Goal: Information Seeking & Learning: Check status

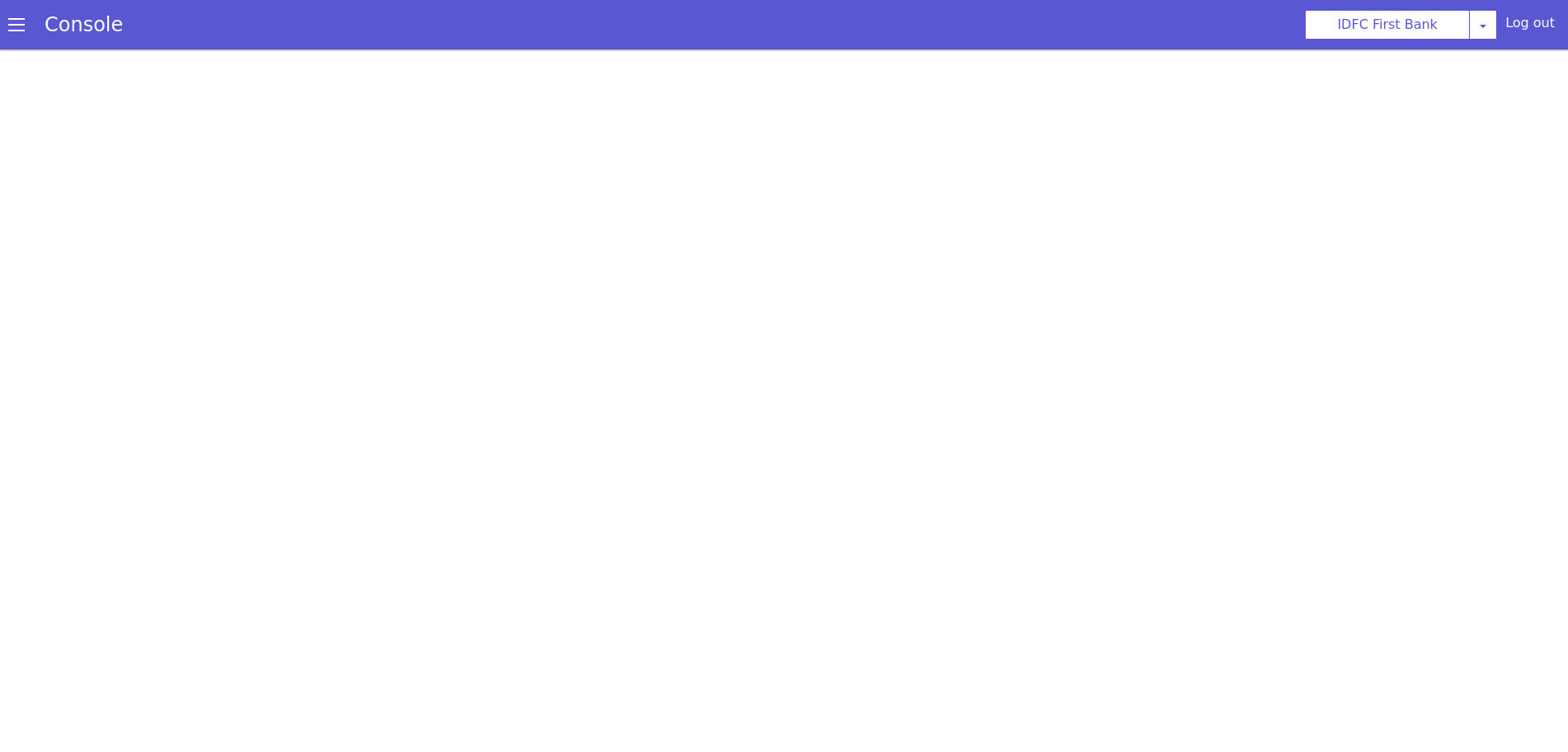
click at [4, 22] on div "Console" at bounding box center [76, 25] width 151 height 46
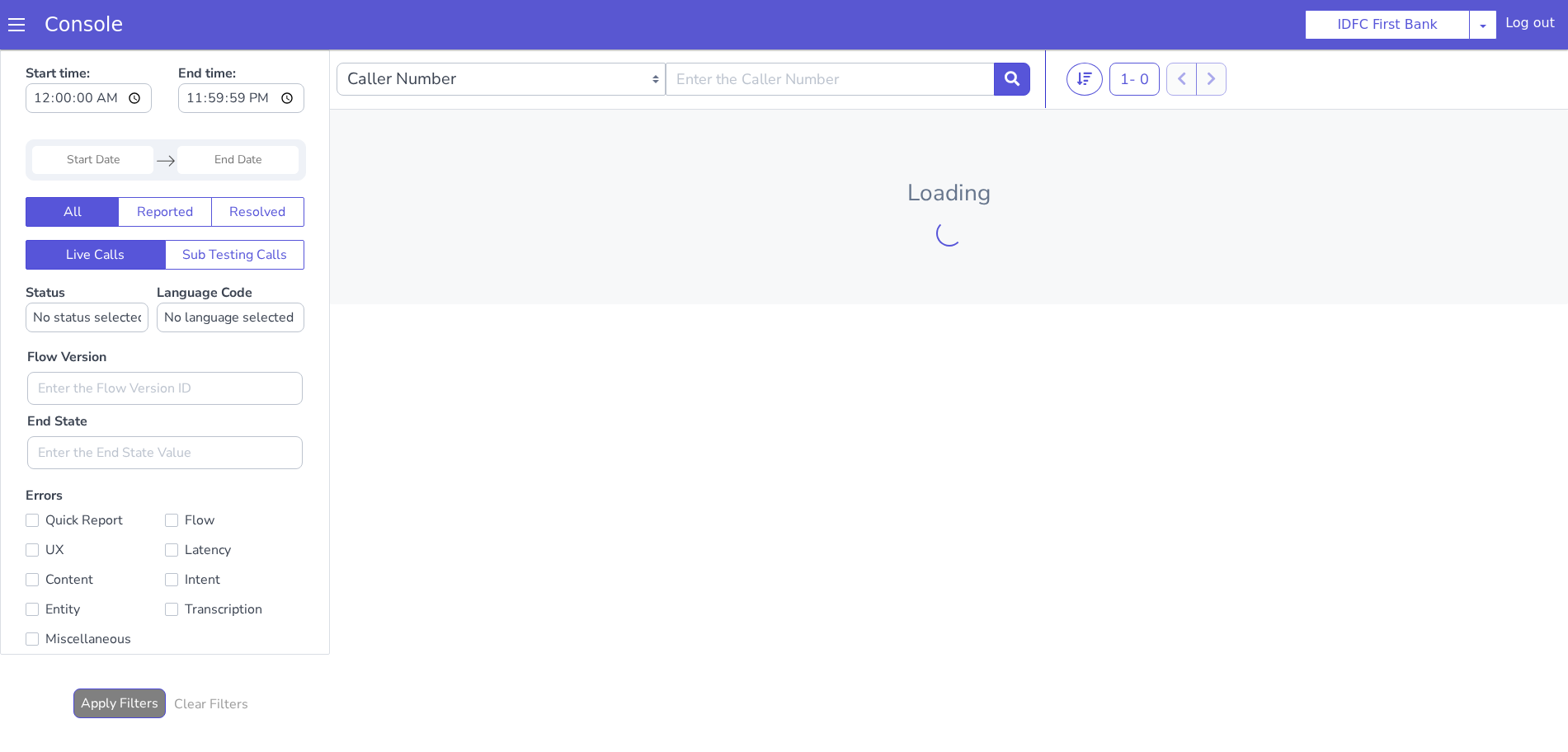
click at [13, 28] on span at bounding box center [17, 25] width 17 height 17
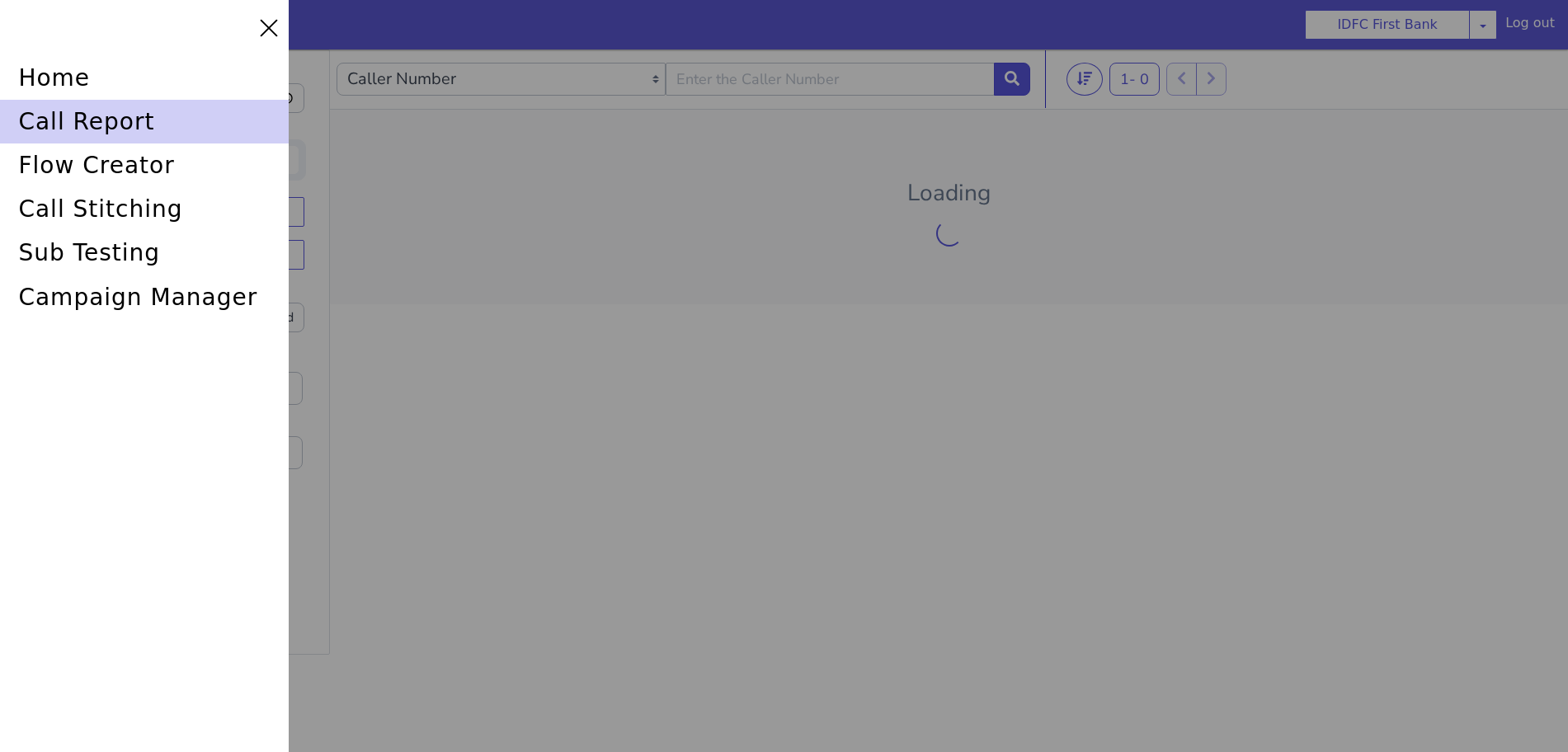
click at [60, 121] on div "call report" at bounding box center [144, 121] width 289 height 43
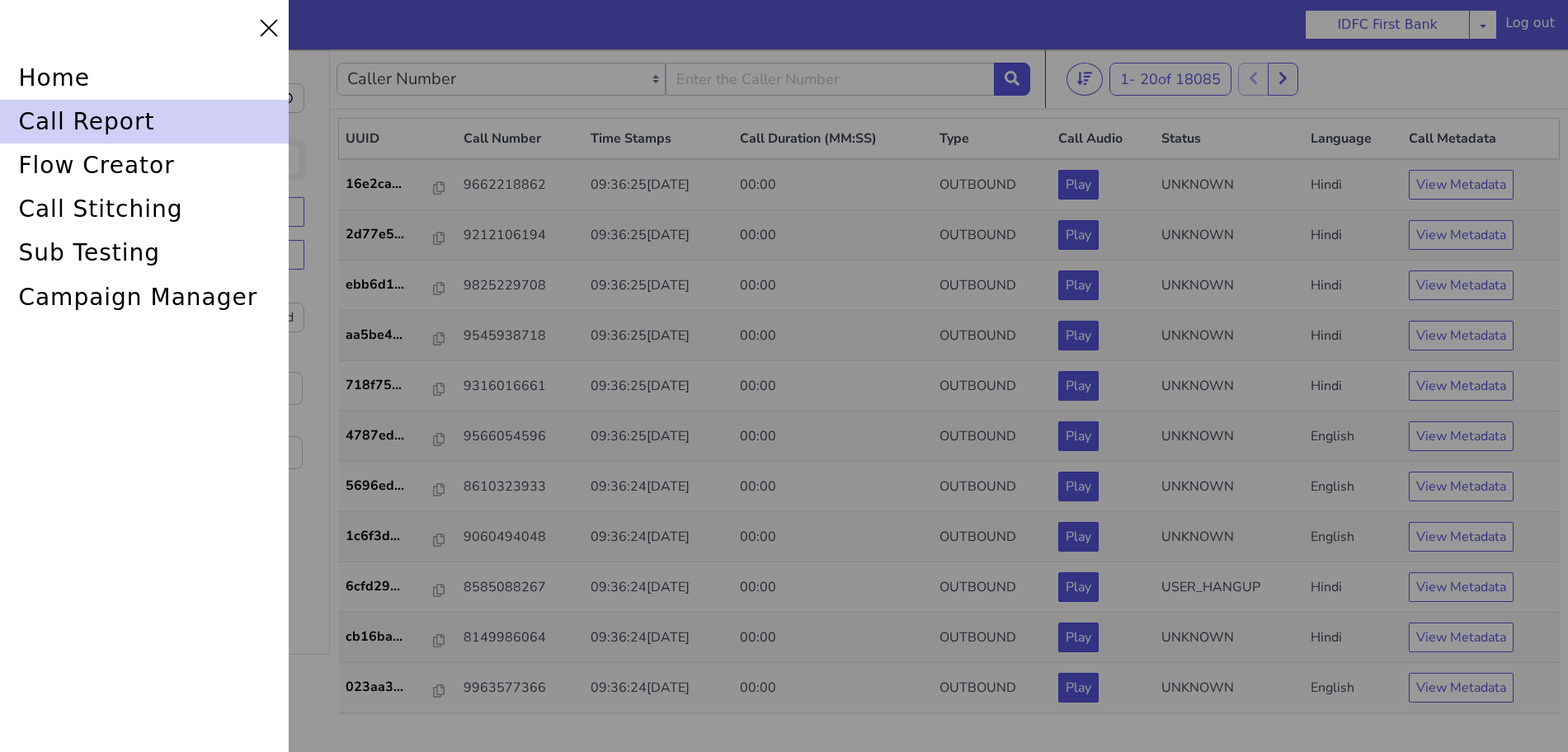
click at [128, 113] on div "call report" at bounding box center [144, 121] width 289 height 43
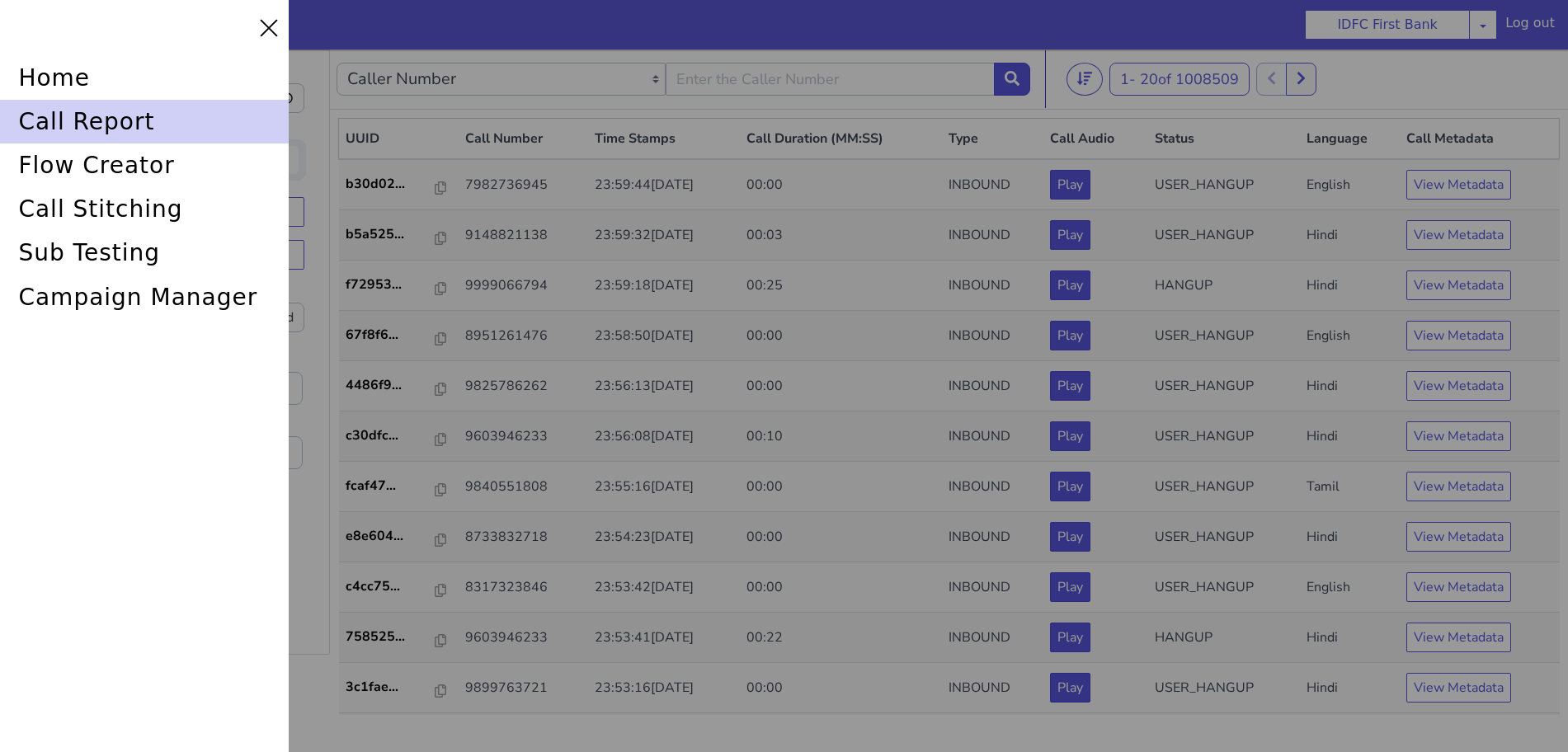
click at [63, 115] on div "call report" at bounding box center [144, 121] width 289 height 43
click at [101, 111] on div "call report" at bounding box center [144, 121] width 289 height 43
click at [89, 121] on div "call report" at bounding box center [144, 121] width 289 height 43
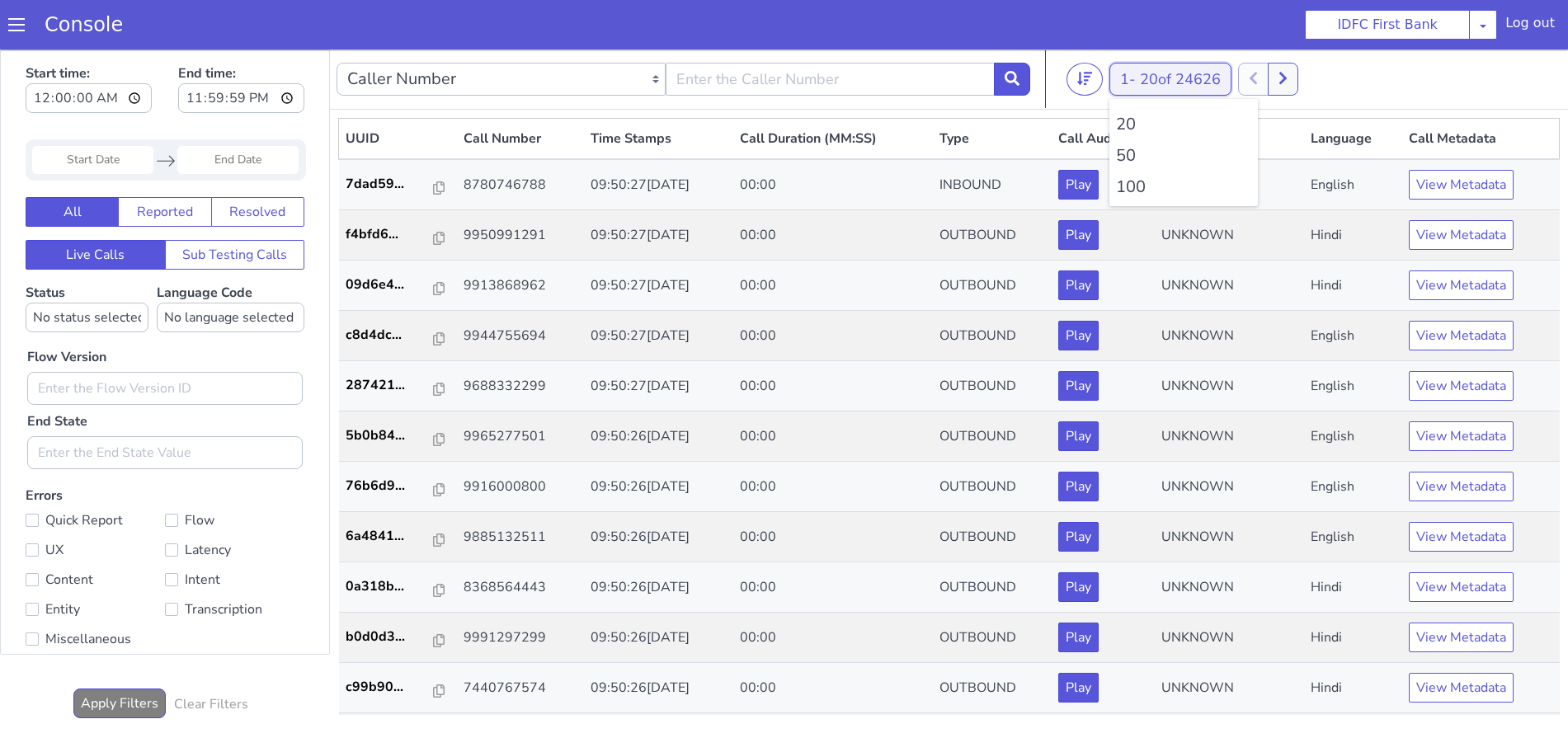
click at [1177, 82] on span "20 of 24626" at bounding box center [1181, 78] width 81 height 19
click at [1133, 189] on li "100" at bounding box center [1183, 187] width 136 height 25
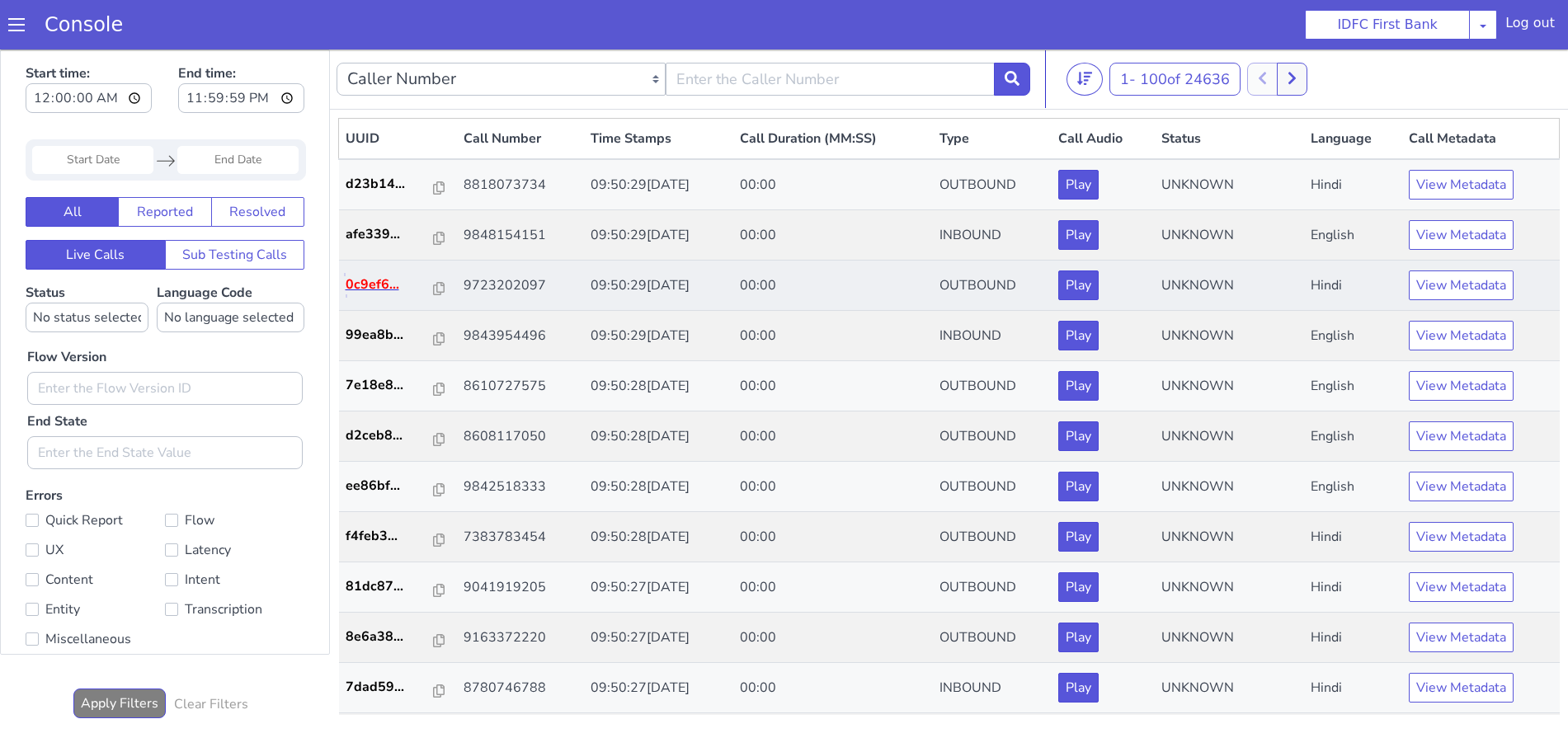
click at [379, 291] on p "0c9ef6..." at bounding box center [390, 284] width 89 height 19
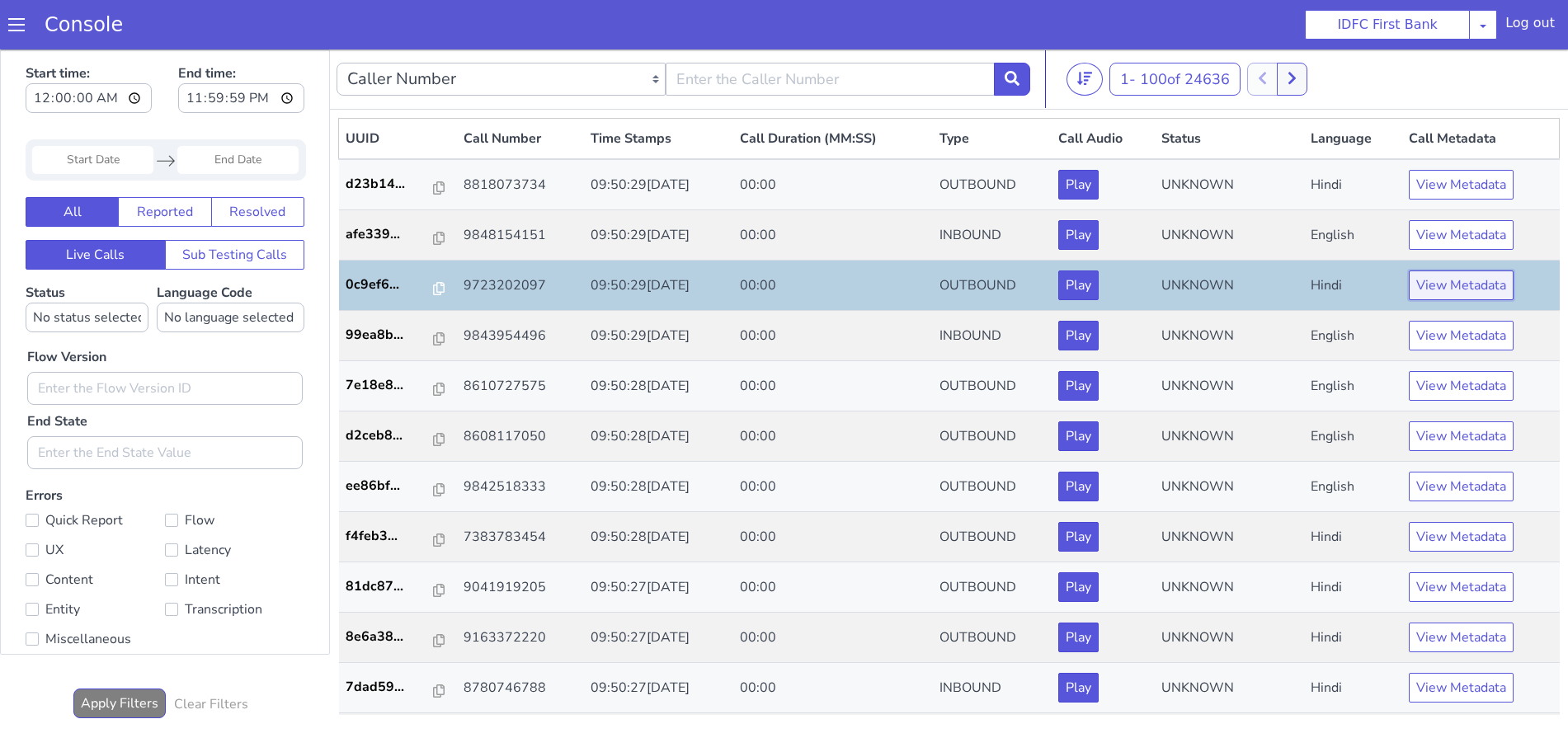
click at [1455, 284] on button "View Metadata" at bounding box center [1461, 285] width 105 height 30
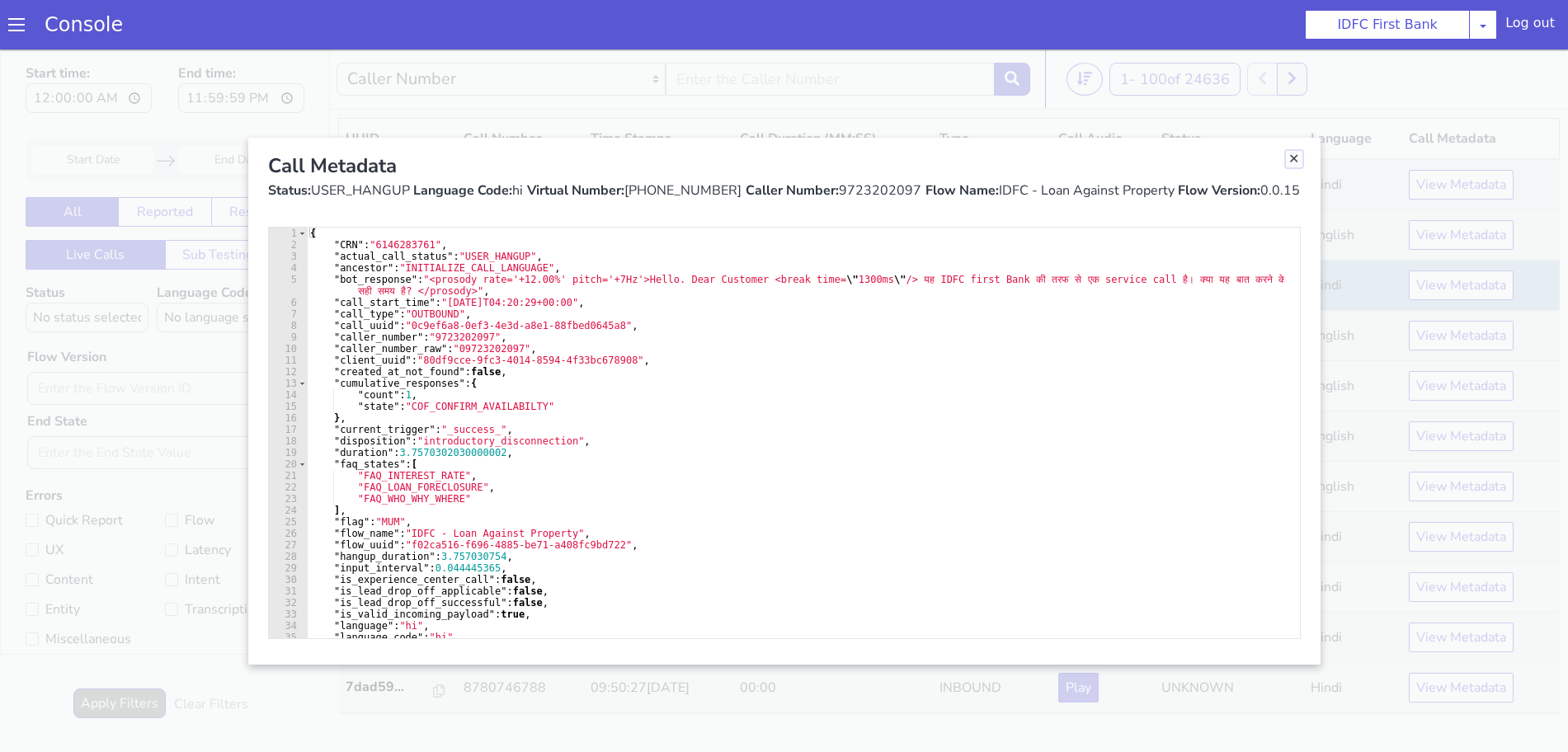
click at [1296, 166] on link "Close" at bounding box center [1294, 160] width 17 height 17
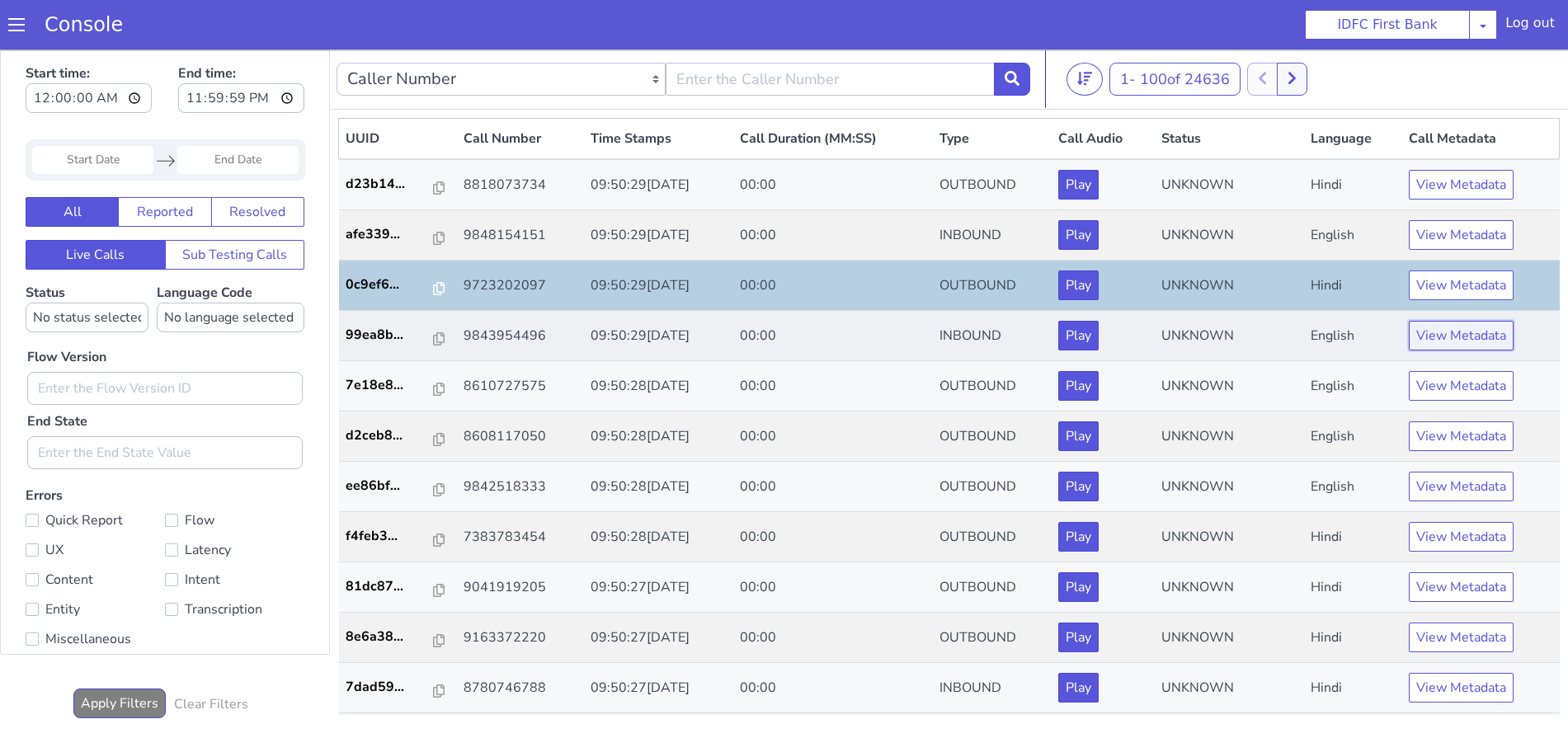
click at [1437, 332] on button "View Metadata" at bounding box center [1461, 336] width 105 height 30
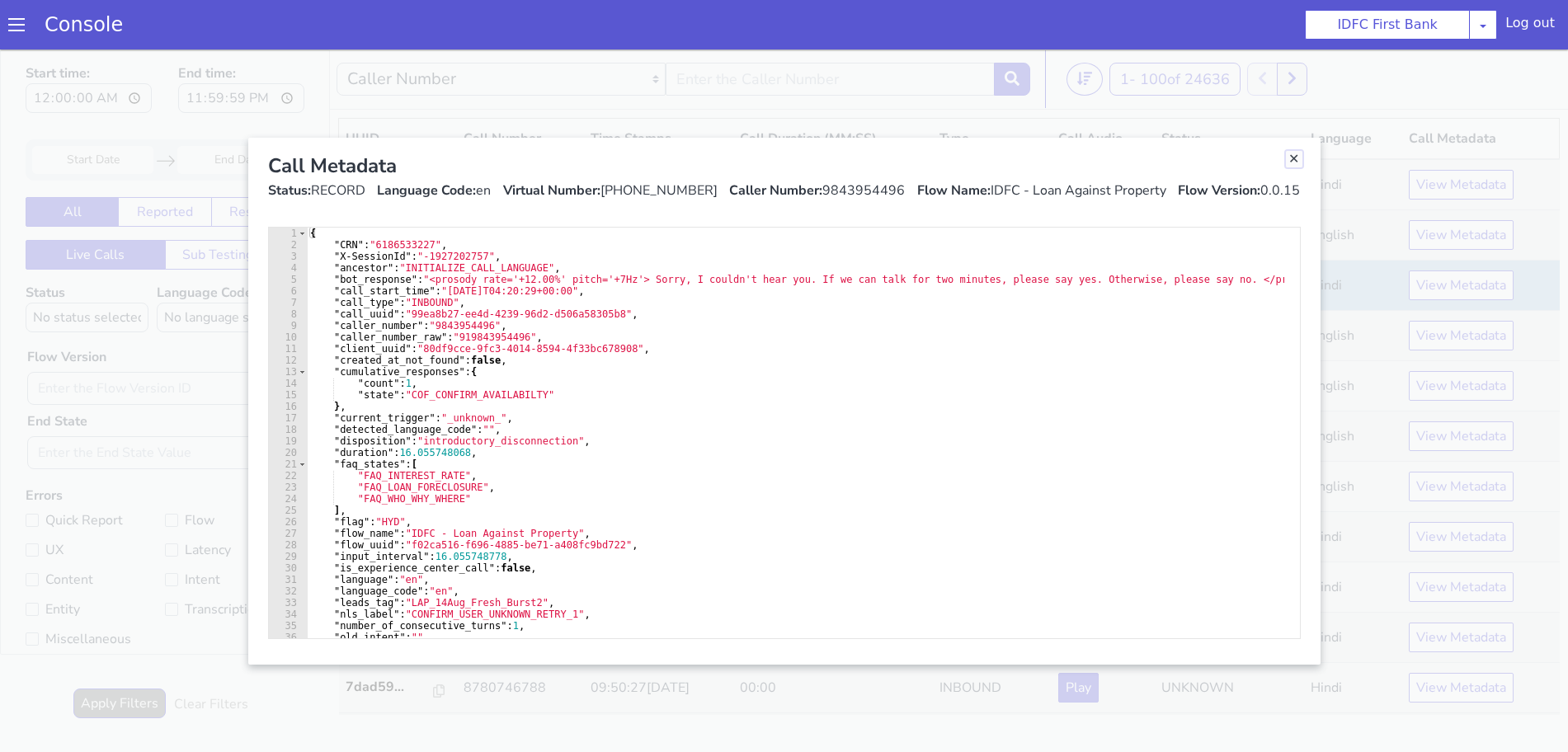
click at [1299, 154] on link "Close" at bounding box center [1294, 160] width 17 height 17
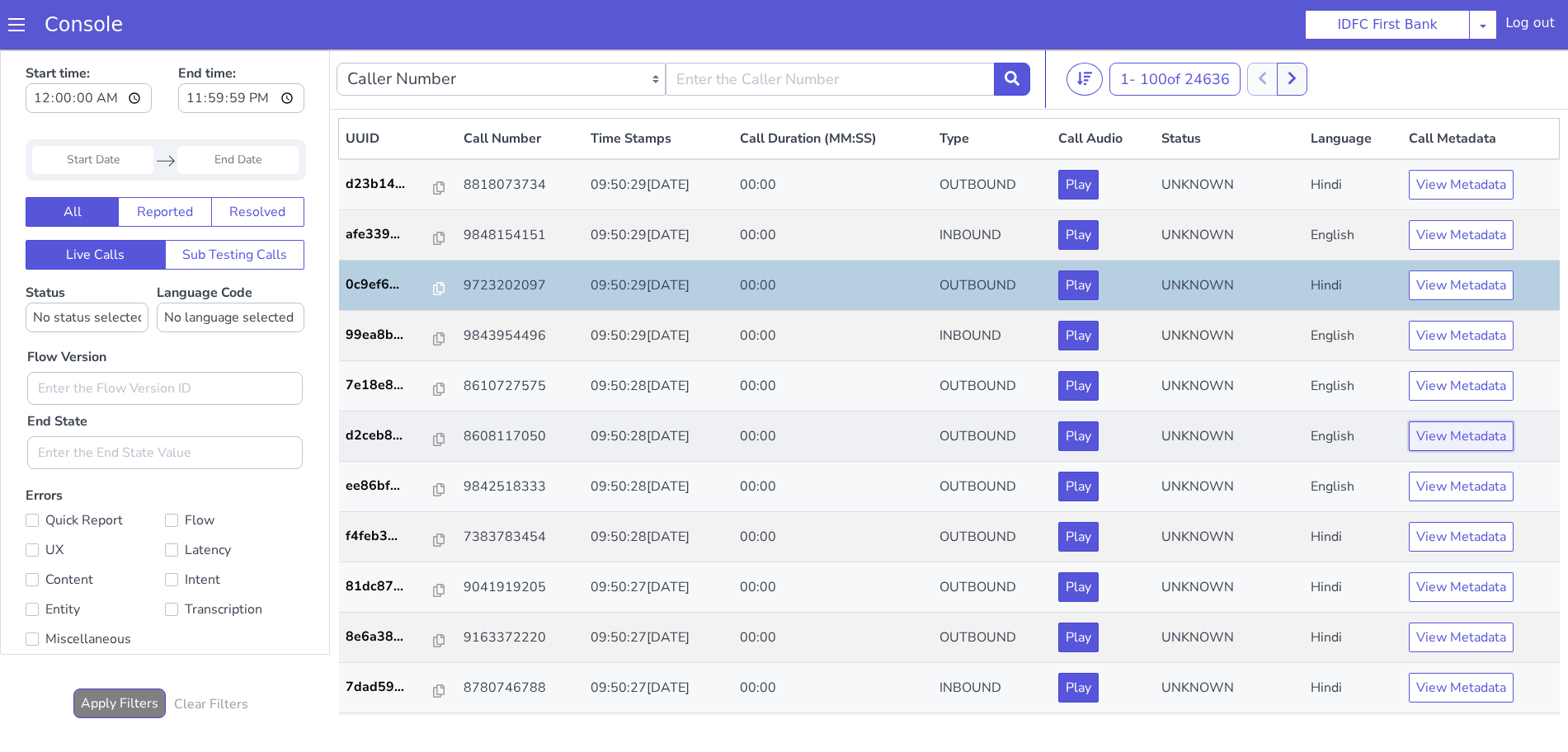
click at [1469, 440] on button "View Metadata" at bounding box center [1461, 436] width 105 height 30
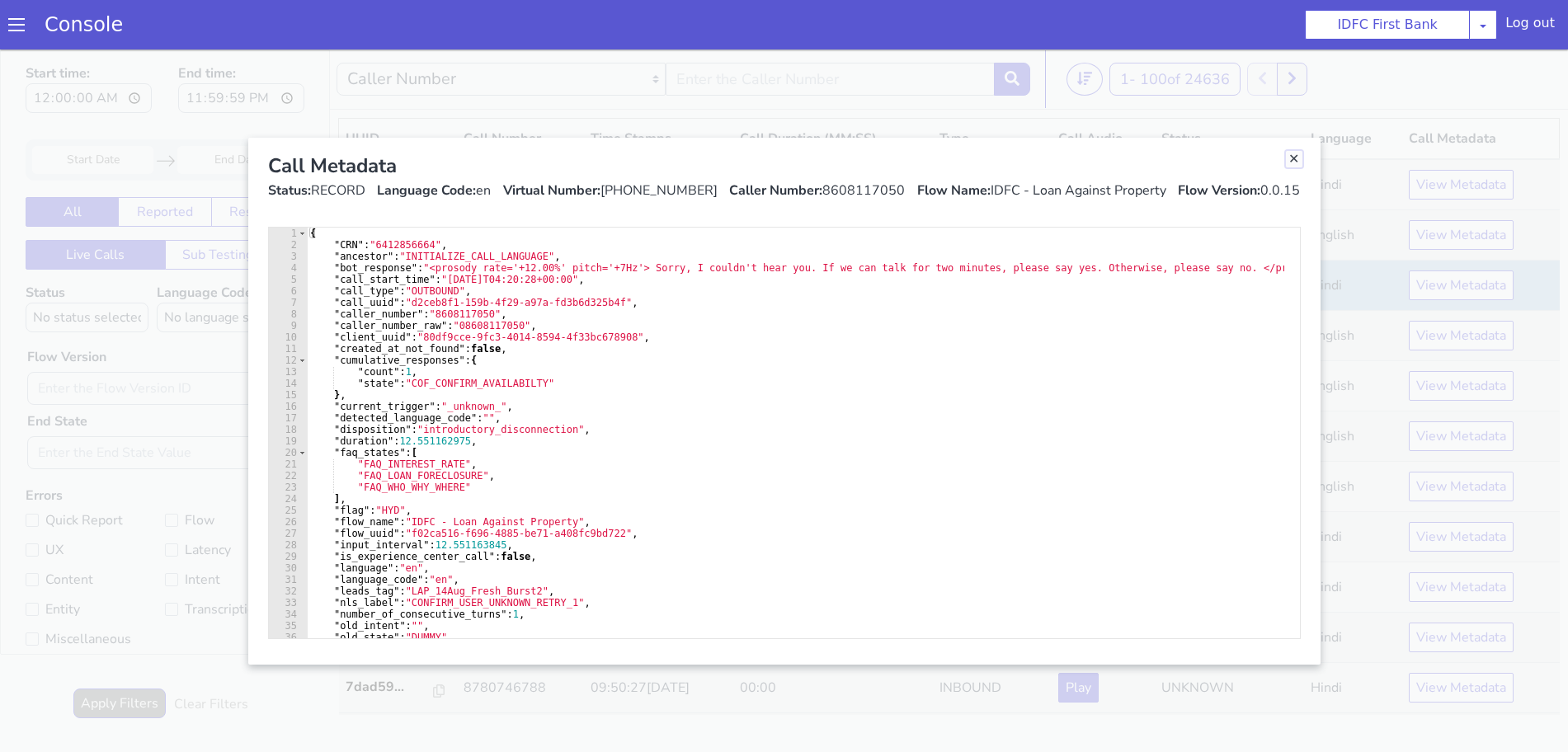
click at [1296, 161] on link "Close" at bounding box center [1294, 160] width 17 height 17
